Goal: Find specific page/section

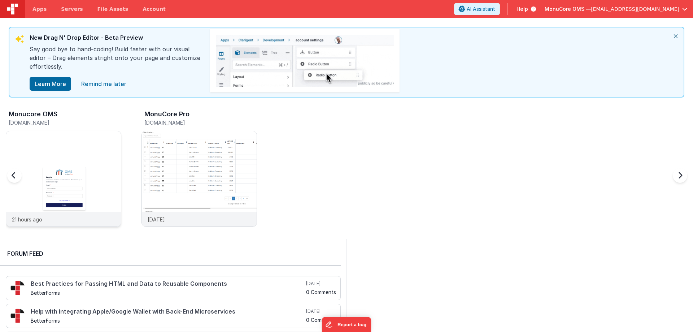
click at [106, 150] on img at bounding box center [63, 188] width 115 height 115
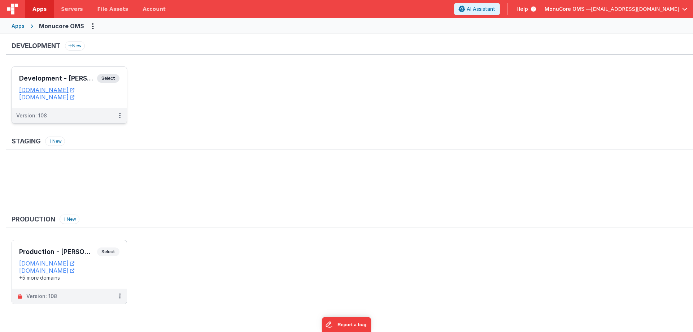
click at [84, 73] on div "Development - [PERSON_NAME] Select URLs [DOMAIN_NAME] [DOMAIN_NAME]" at bounding box center [69, 87] width 115 height 41
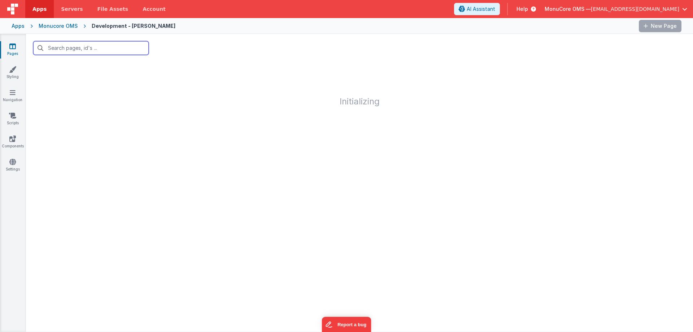
click at [100, 51] on input "text" at bounding box center [90, 48] width 115 height 14
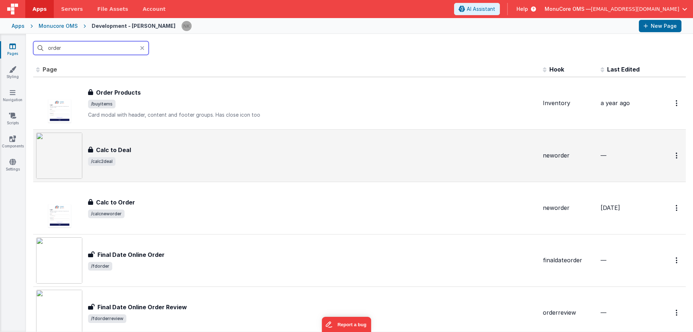
click at [56, 48] on input "order" at bounding box center [90, 48] width 115 height 14
click at [117, 140] on div "Calc to Deal Calc to Deal /calc2deal" at bounding box center [286, 155] width 501 height 46
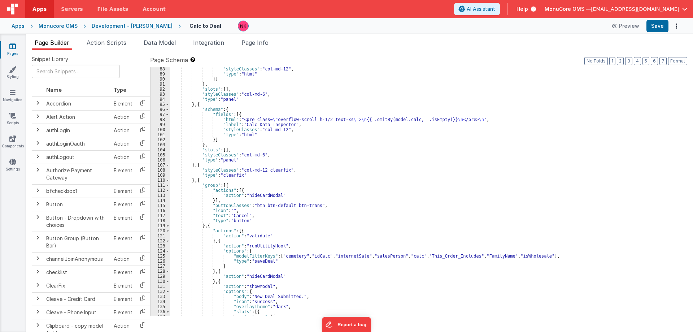
scroll to position [455, 0]
click at [261, 45] on span "Page Info" at bounding box center [254, 42] width 27 height 7
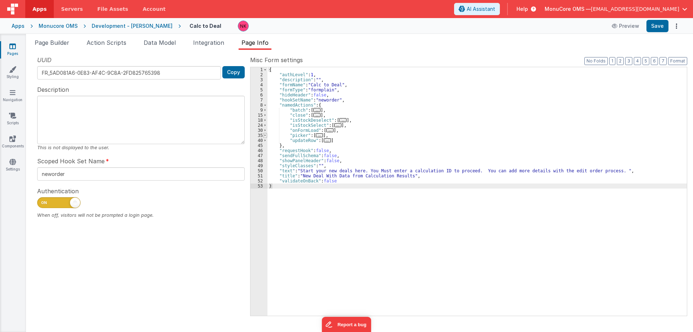
click at [266, 136] on span at bounding box center [265, 135] width 4 height 5
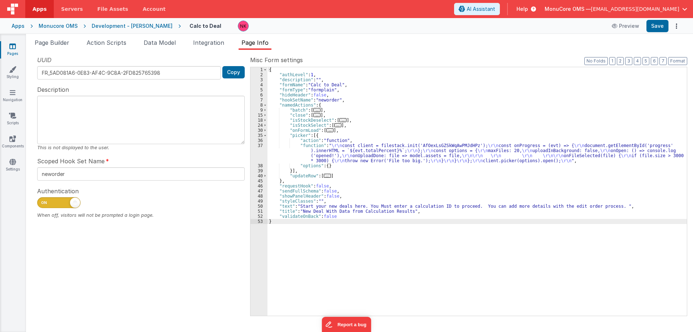
click at [296, 146] on div "{ "authLevel" : 1 , "description" : "" , "formName" : "Calc to Deal" , "formTyp…" at bounding box center [476, 196] width 419 height 258
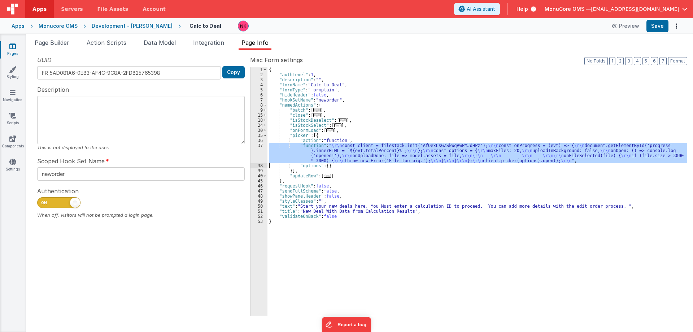
click at [262, 152] on div "37" at bounding box center [258, 153] width 17 height 20
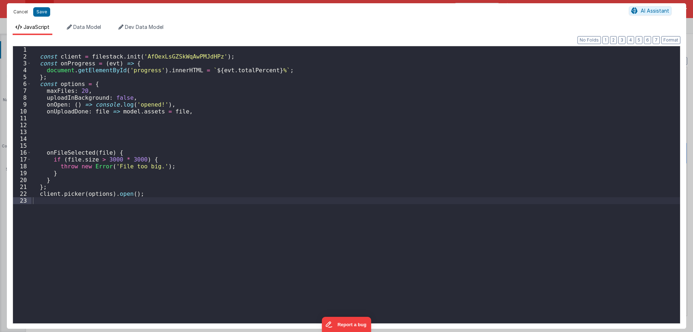
click at [23, 13] on button "Cancel" at bounding box center [21, 12] width 22 height 10
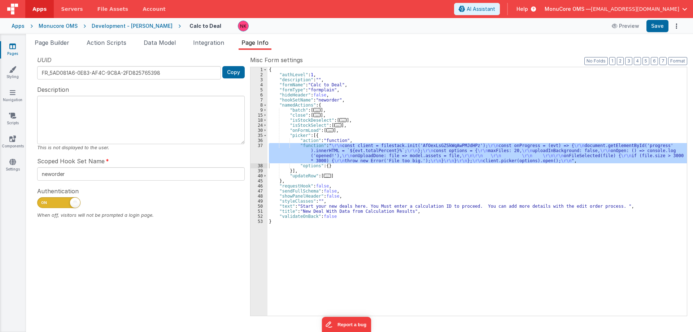
click at [342, 47] on ul "Page Builder Action Scripts Data Model Integration Page Info" at bounding box center [359, 44] width 667 height 12
